Goal: Information Seeking & Learning: Learn about a topic

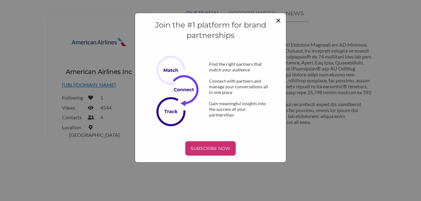
click at [279, 20] on span "×" at bounding box center [278, 20] width 5 height 11
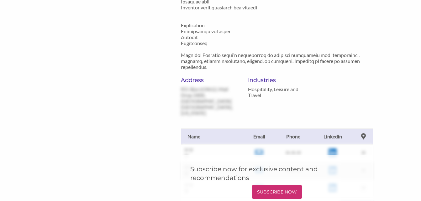
scroll to position [314, 0]
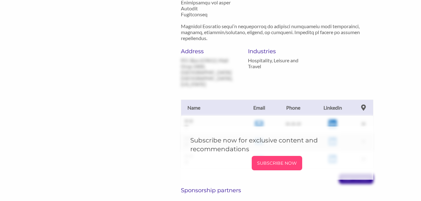
click at [278, 159] on p "SUBSCRIBE NOW" at bounding box center [276, 163] width 45 height 9
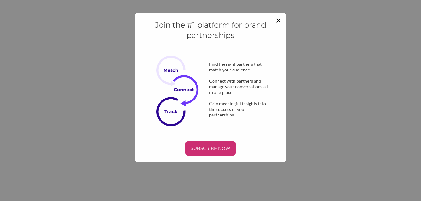
click at [280, 19] on span "×" at bounding box center [278, 20] width 5 height 11
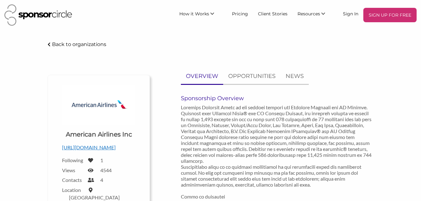
click at [95, 44] on p "Back to organizations" at bounding box center [79, 44] width 54 height 6
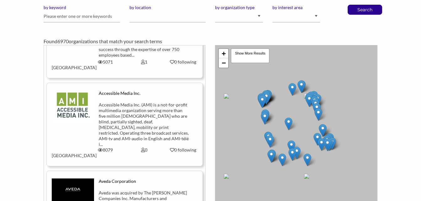
scroll to position [690, 0]
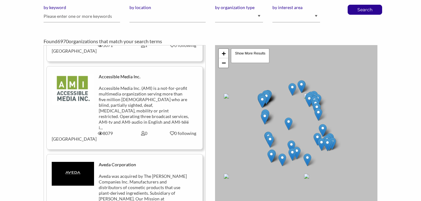
click at [142, 174] on div "Aveda was acquired by The Estée Lauder Companies Inc. Manufacturers and distrib…" at bounding box center [144, 196] width 91 height 45
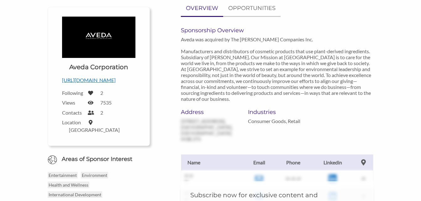
scroll to position [63, 0]
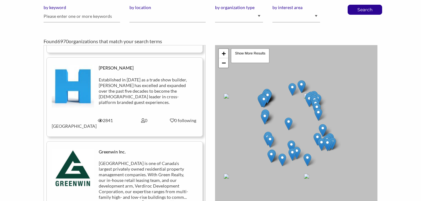
scroll to position [439, 0]
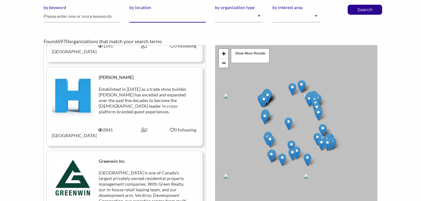
click at [171, 18] on input "by location" at bounding box center [167, 16] width 77 height 12
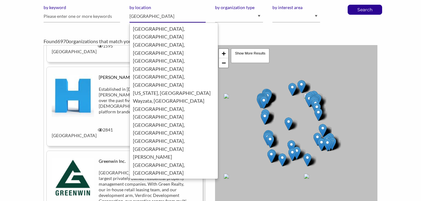
type input "United States"
click at [355, 5] on button "Search" at bounding box center [365, 9] width 21 height 9
